Goal: Information Seeking & Learning: Learn about a topic

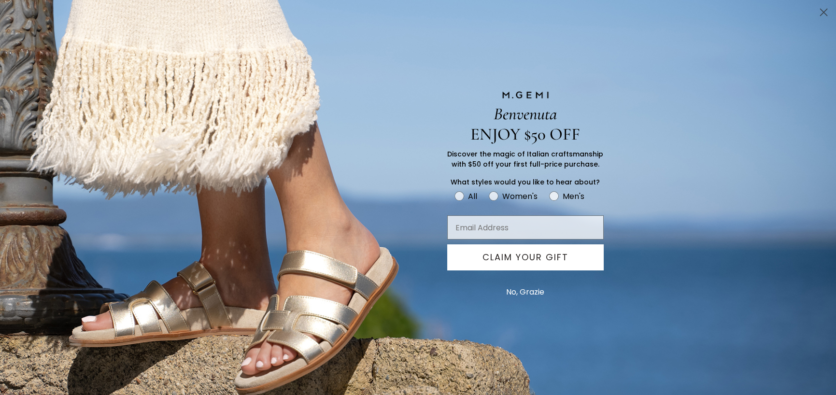
click at [829, 14] on circle "Close dialog" at bounding box center [824, 12] width 16 height 16
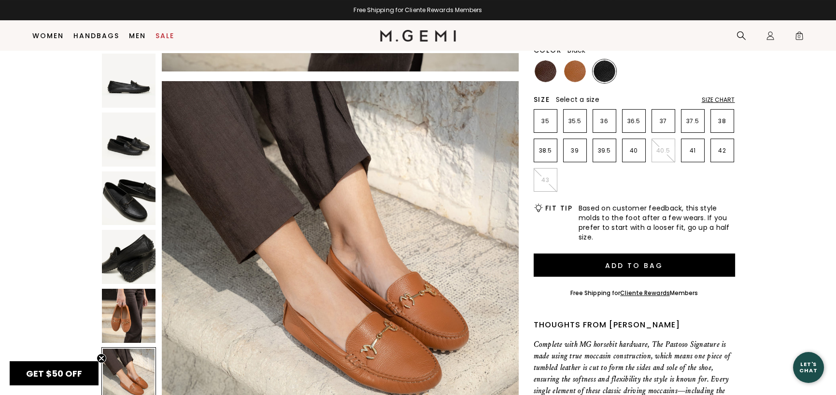
scroll to position [128, 0]
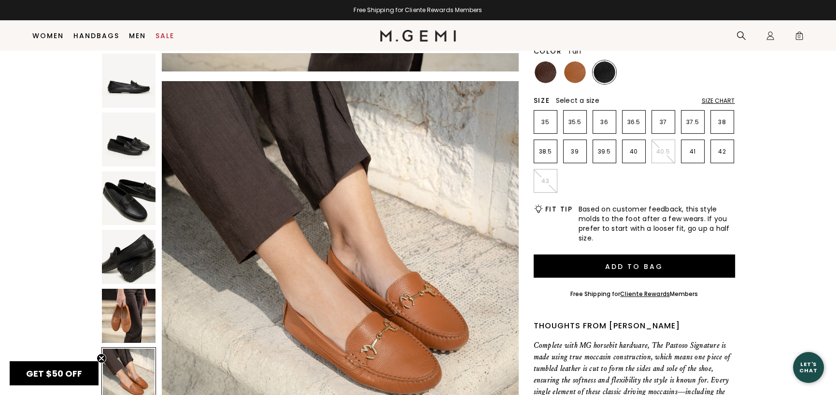
click at [573, 69] on img at bounding box center [575, 72] width 22 height 22
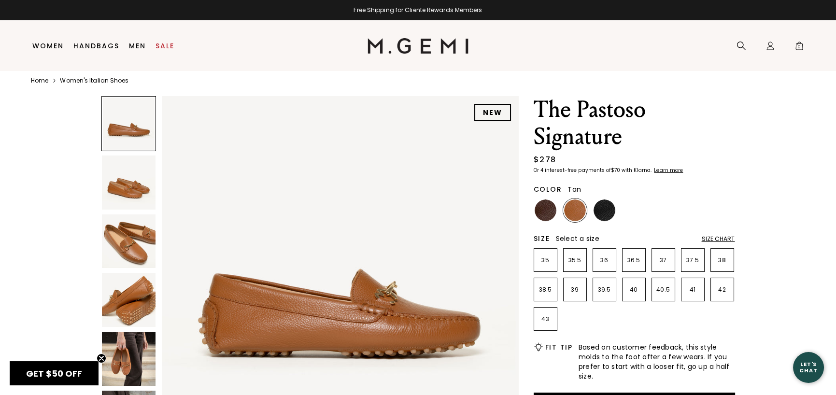
scroll to position [20, 0]
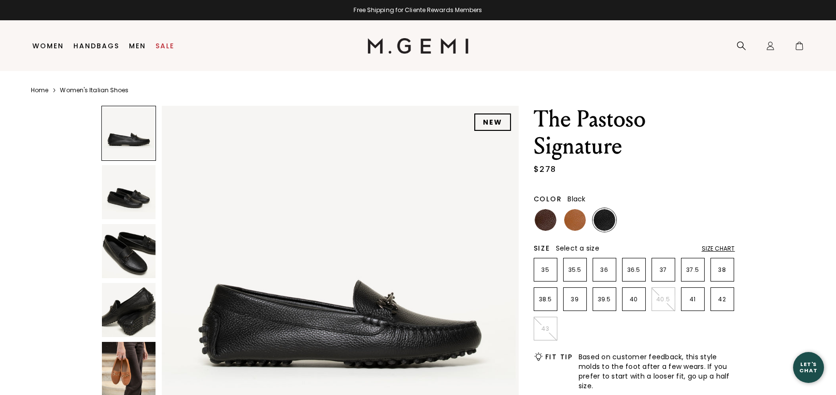
scroll to position [145, 0]
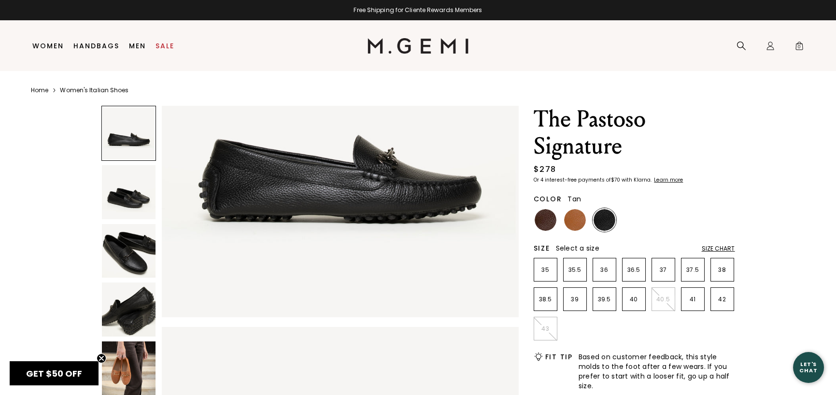
click at [581, 225] on img at bounding box center [575, 220] width 22 height 22
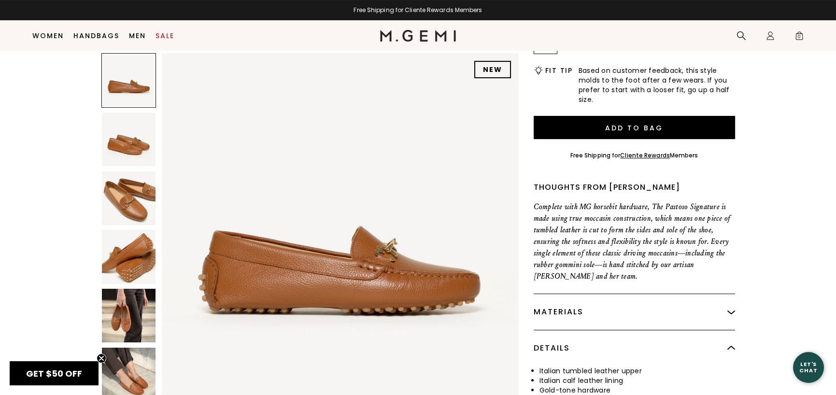
scroll to position [318, 0]
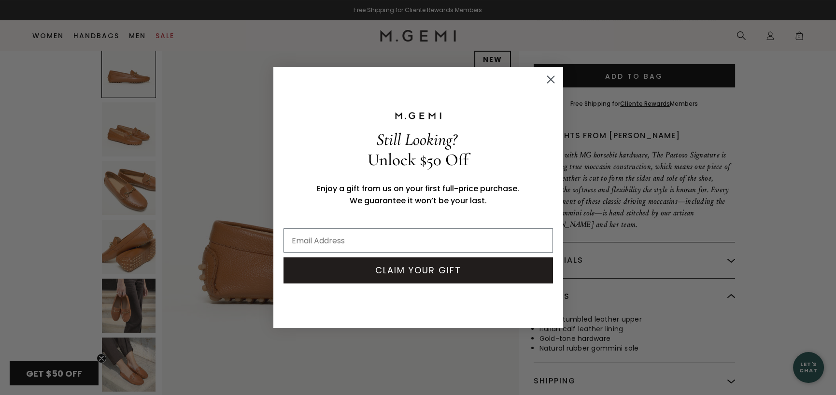
click at [547, 82] on icon "Close dialog" at bounding box center [550, 79] width 7 height 7
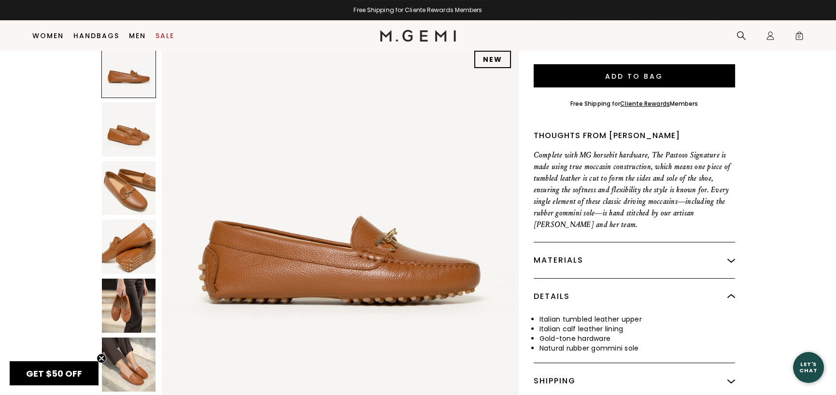
click at [728, 260] on img at bounding box center [732, 261] width 8 height 8
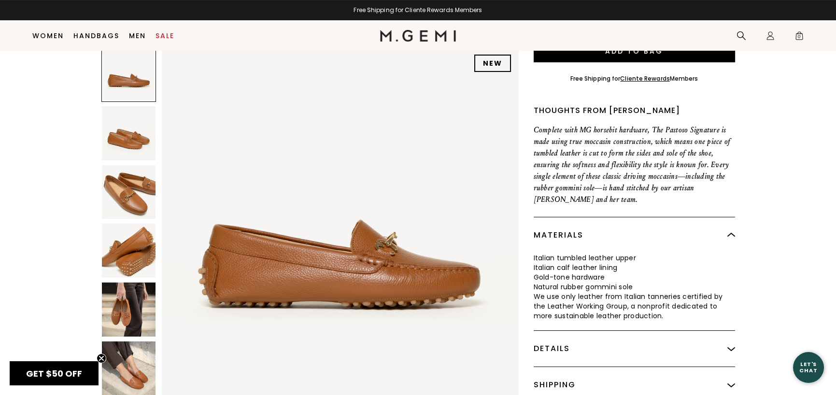
scroll to position [366, 0]
